Goal: Task Accomplishment & Management: Manage account settings

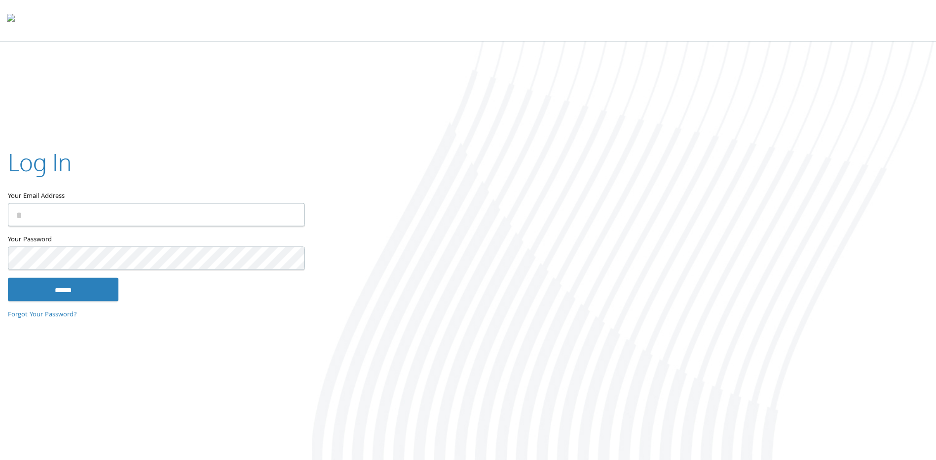
type input "**********"
click at [53, 302] on div "**********" at bounding box center [156, 230] width 312 height 200
click at [74, 285] on input "******" at bounding box center [63, 290] width 110 height 24
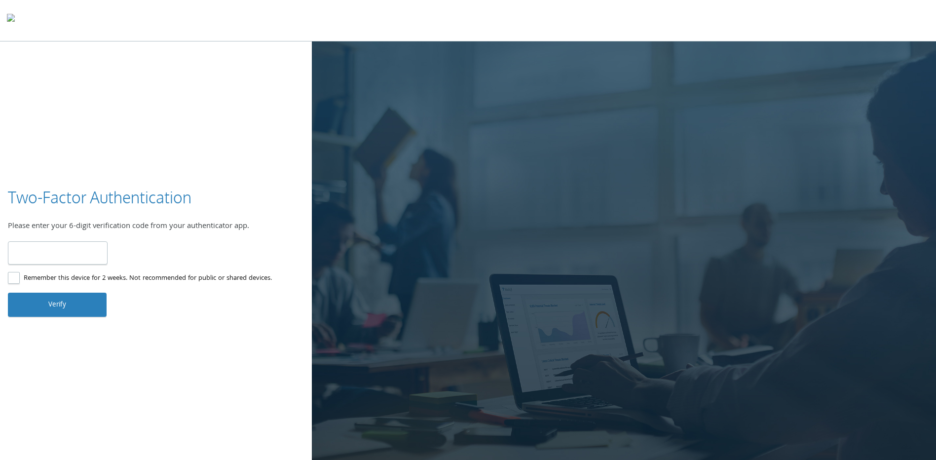
type input "******"
